Goal: Task Accomplishment & Management: Manage account settings

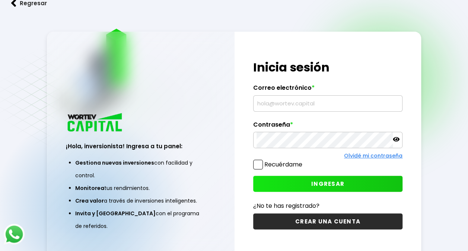
type input "[EMAIL_ADDRESS][DOMAIN_NAME]"
click at [254, 165] on span at bounding box center [258, 165] width 10 height 10
click at [304, 161] on input "Recuérdame" at bounding box center [304, 161] width 0 height 0
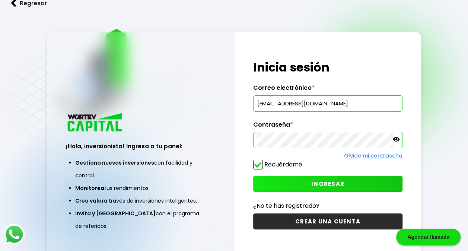
click at [286, 182] on button "INGRESAR" at bounding box center [327, 184] width 149 height 16
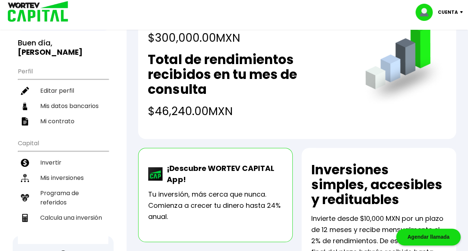
scroll to position [37, 0]
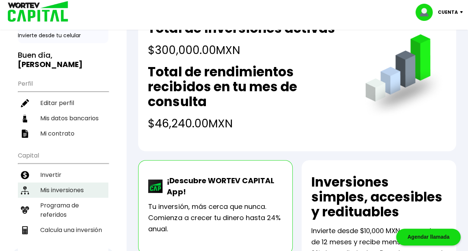
click at [82, 182] on li "Mis inversiones" at bounding box center [63, 189] width 90 height 15
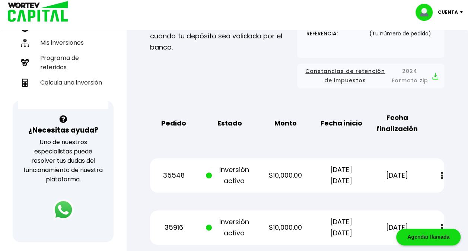
scroll to position [261, 0]
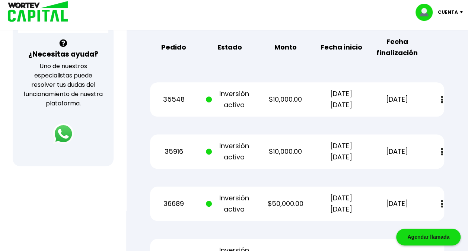
click at [443, 98] on button at bounding box center [442, 100] width 10 height 16
click at [454, 84] on div "Mis inversiones Como inversionista activo de WORTEV CAPITAL, apoyas el crecimie…" at bounding box center [297, 171] width 318 height 724
drag, startPoint x: 447, startPoint y: 184, endPoint x: 449, endPoint y: 177, distance: 7.2
click at [447, 184] on div "Mis inversiones Como inversionista activo de WORTEV CAPITAL, apoyas el crecimie…" at bounding box center [297, 171] width 318 height 724
click at [437, 150] on button at bounding box center [442, 152] width 10 height 16
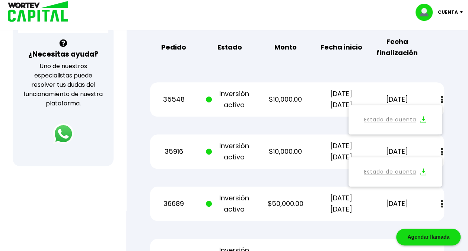
click at [148, 133] on div "Mis inversiones Como inversionista activo de WORTEV CAPITAL, apoyas el crecimie…" at bounding box center [297, 171] width 318 height 724
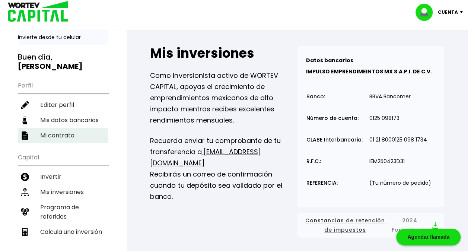
scroll to position [74, 0]
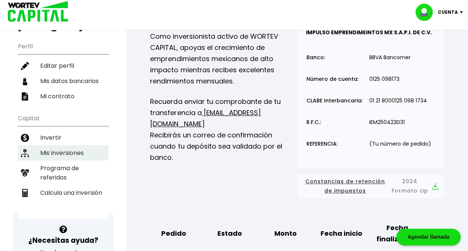
click at [55, 145] on li "Mis inversiones" at bounding box center [63, 152] width 90 height 15
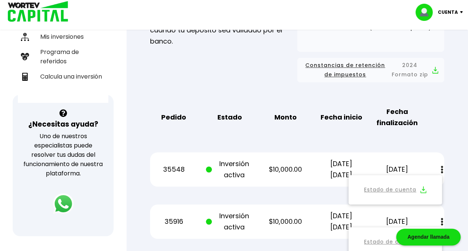
scroll to position [298, 0]
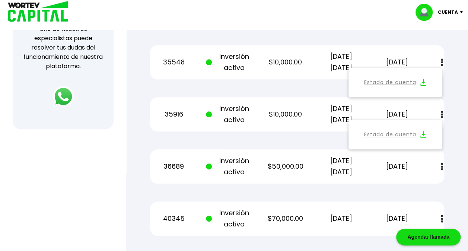
click at [464, 102] on div "Regresar Mis inversiones Como inversionista activo de WORTEV CAPITAL, apoyas el…" at bounding box center [297, 121] width 342 height 774
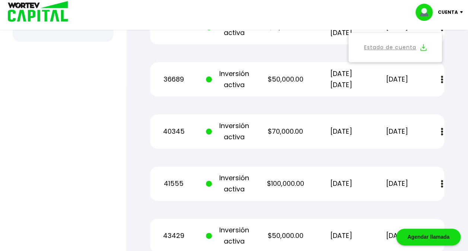
scroll to position [381, 0]
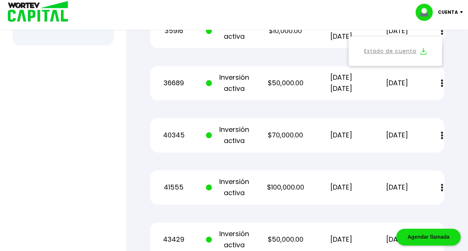
click at [453, 93] on div "Mis inversiones Como inversionista activo de WORTEV CAPITAL, apoyas el crecimie…" at bounding box center [297, 50] width 318 height 724
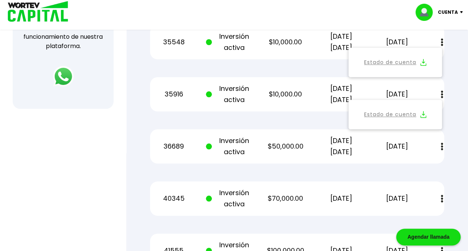
scroll to position [232, 0]
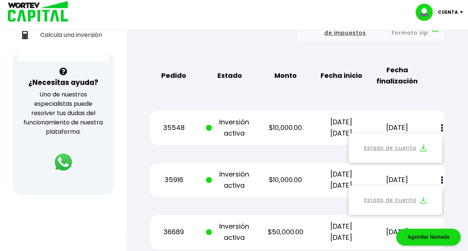
click at [435, 125] on div "Estado de cuenta" at bounding box center [437, 128] width 15 height 16
click at [180, 125] on p "35548" at bounding box center [173, 127] width 47 height 11
click at [309, 99] on div "Mis inversiones Como inversionista activo de WORTEV CAPITAL, apoyas el crecimie…" at bounding box center [297, 199] width 318 height 724
click at [228, 102] on div "Mis inversiones Como inversionista activo de WORTEV CAPITAL, apoyas el crecimie…" at bounding box center [297, 199] width 318 height 724
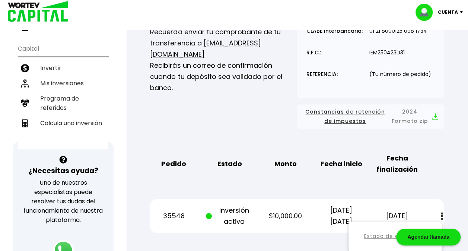
scroll to position [121, 0]
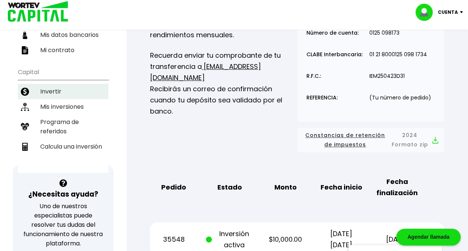
click at [68, 84] on li "Invertir" at bounding box center [63, 91] width 90 height 15
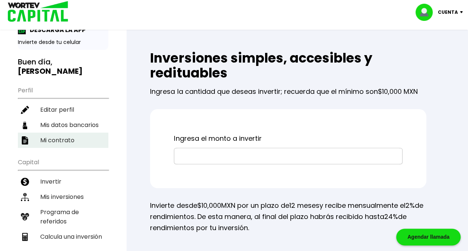
scroll to position [37, 0]
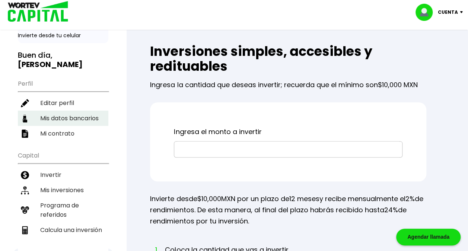
click at [48, 111] on li "Mis datos bancarios" at bounding box center [63, 118] width 90 height 15
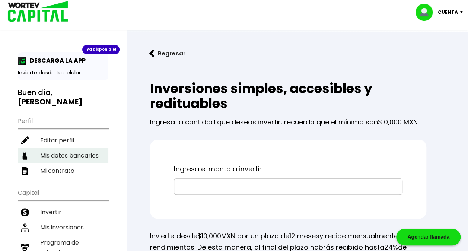
select select "BBVA Bancomer"
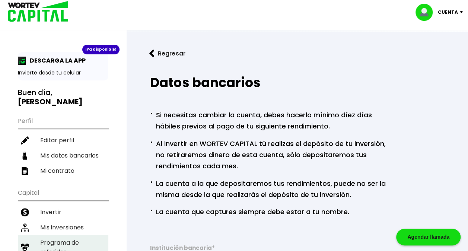
click at [60, 235] on li "Programa de referidos" at bounding box center [63, 247] width 90 height 25
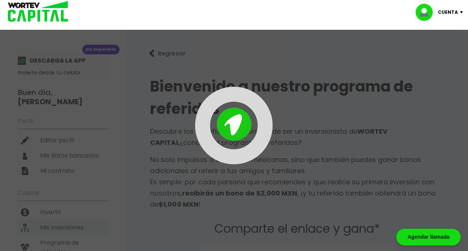
type input "[URL][DOMAIN_NAME]"
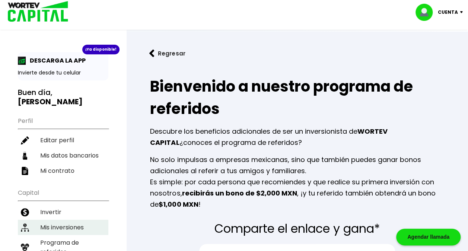
click at [79, 220] on li "Mis inversiones" at bounding box center [63, 227] width 90 height 15
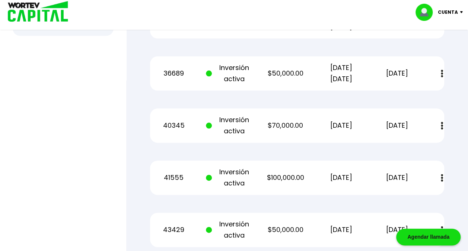
scroll to position [389, 0]
